Goal: Navigation & Orientation: Find specific page/section

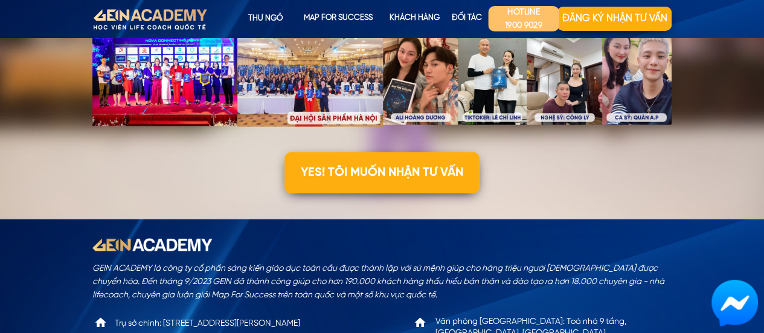
scroll to position [3761, 0]
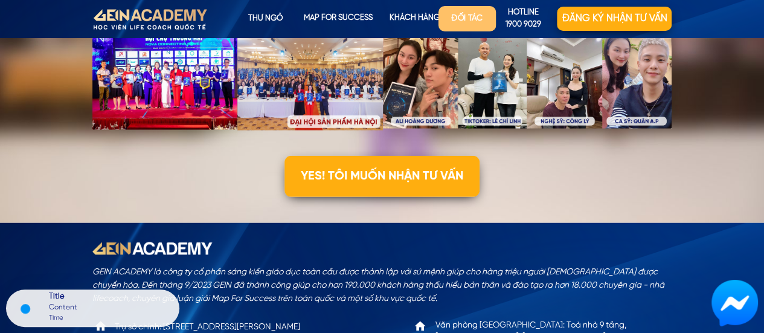
click at [474, 17] on p "Đối tác" at bounding box center [466, 18] width 57 height 25
click at [468, 15] on p "Đối tác" at bounding box center [466, 18] width 57 height 25
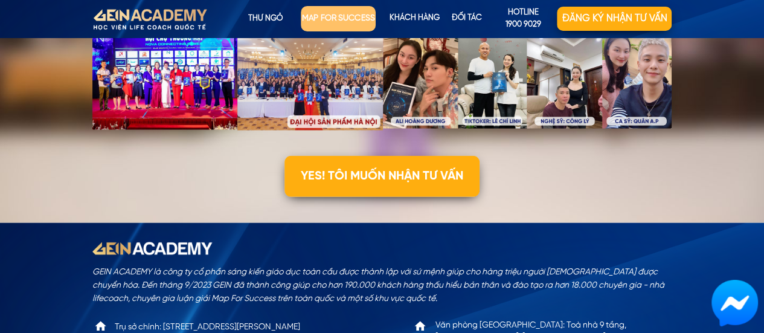
click at [347, 15] on p "map for success" at bounding box center [338, 18] width 75 height 25
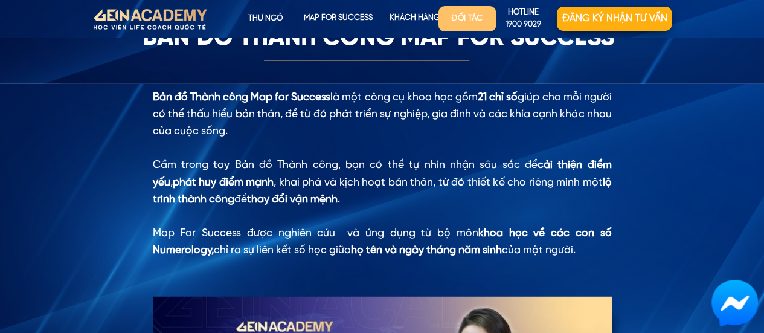
scroll to position [942, 0]
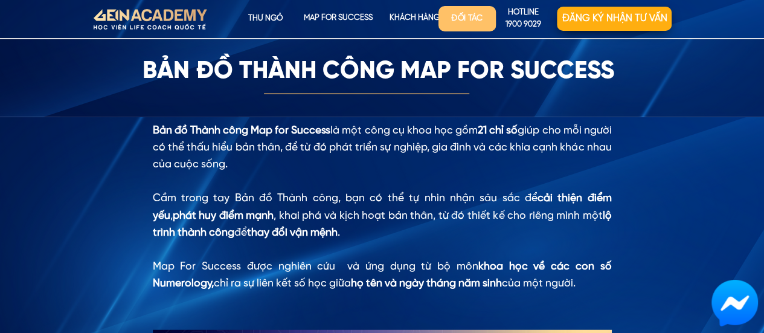
click at [467, 22] on p "Đối tác" at bounding box center [466, 18] width 57 height 25
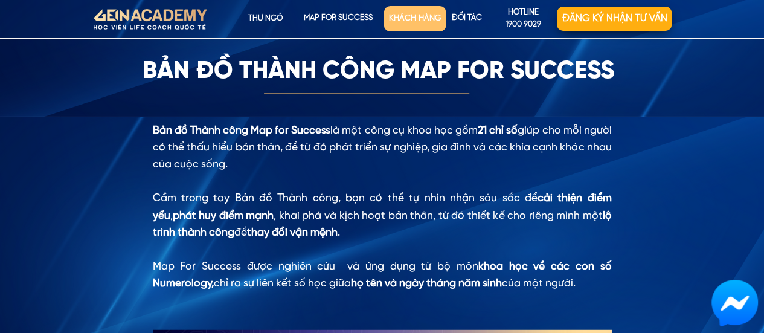
click at [418, 16] on p "KHÁCH HÀNG" at bounding box center [415, 18] width 62 height 25
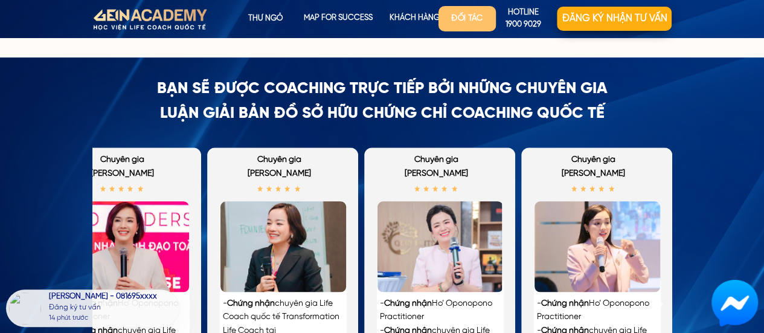
scroll to position [2656, 0]
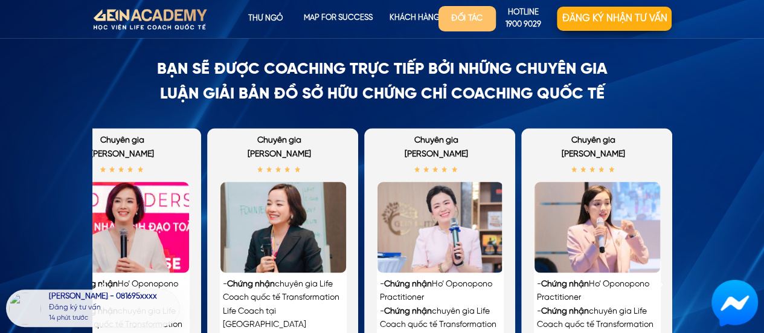
click at [474, 21] on p "Đối tác" at bounding box center [466, 18] width 57 height 25
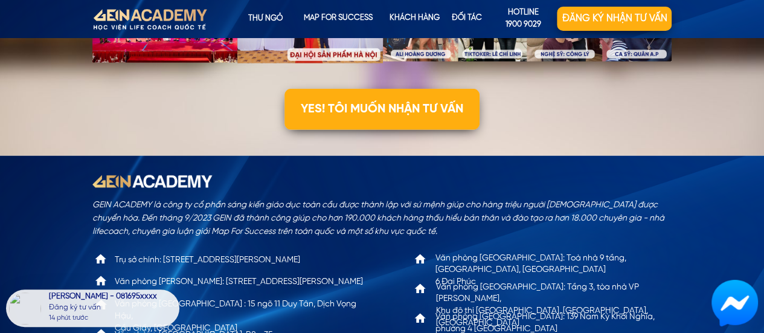
scroll to position [3866, 0]
